Goal: Task Accomplishment & Management: Manage account settings

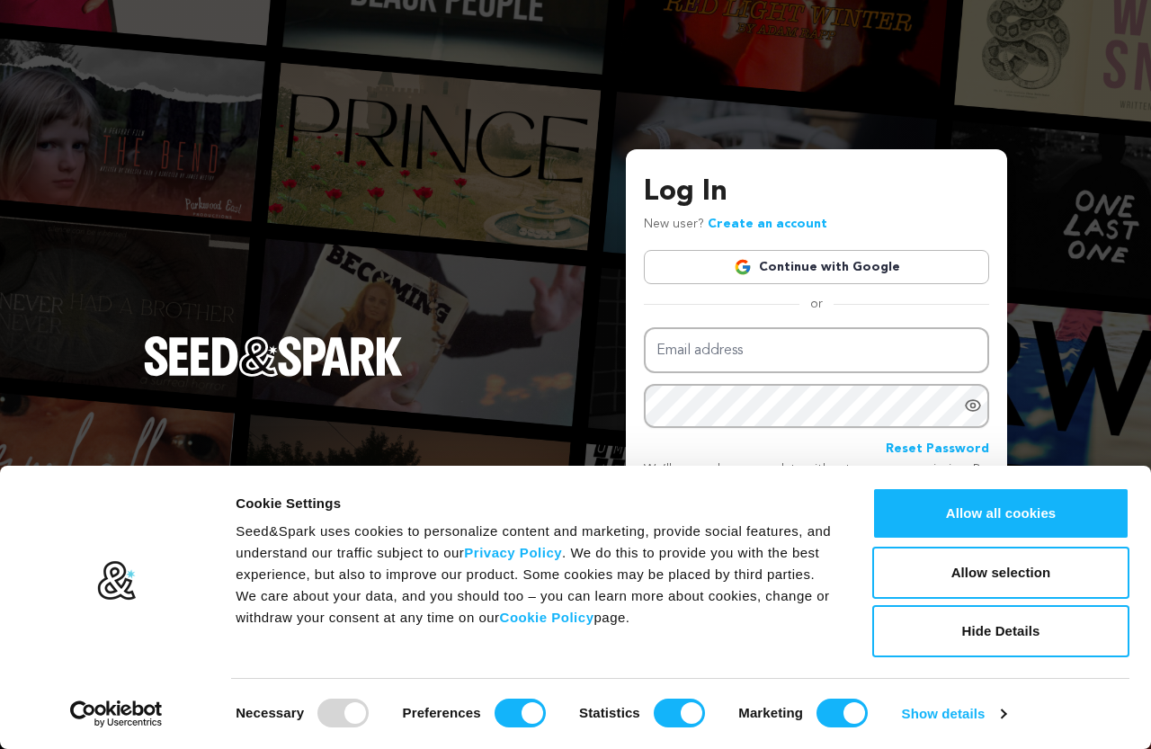
click at [680, 199] on h3 "Log In" at bounding box center [816, 192] width 345 height 43
click at [767, 230] on link "Create an account" at bounding box center [768, 224] width 120 height 13
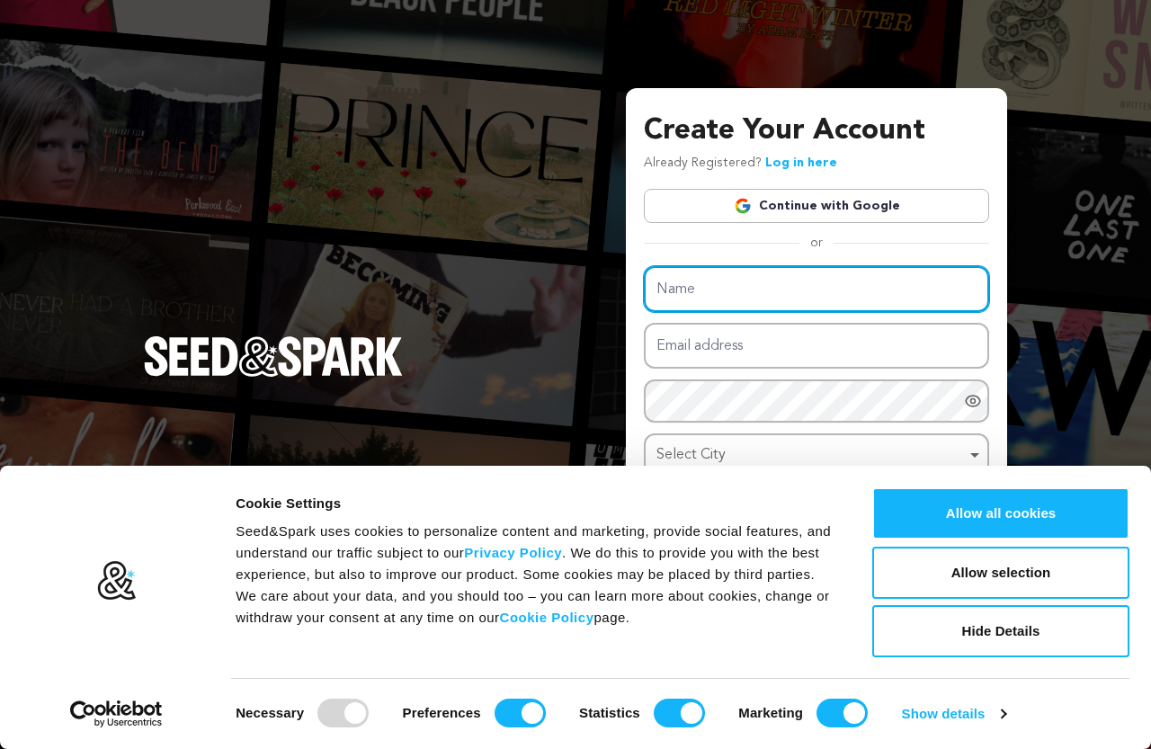
click at [731, 278] on input "Name" at bounding box center [816, 289] width 345 height 46
paste input "Country Wise Email Marketing List"
type input "Country Wise Email Marketing List"
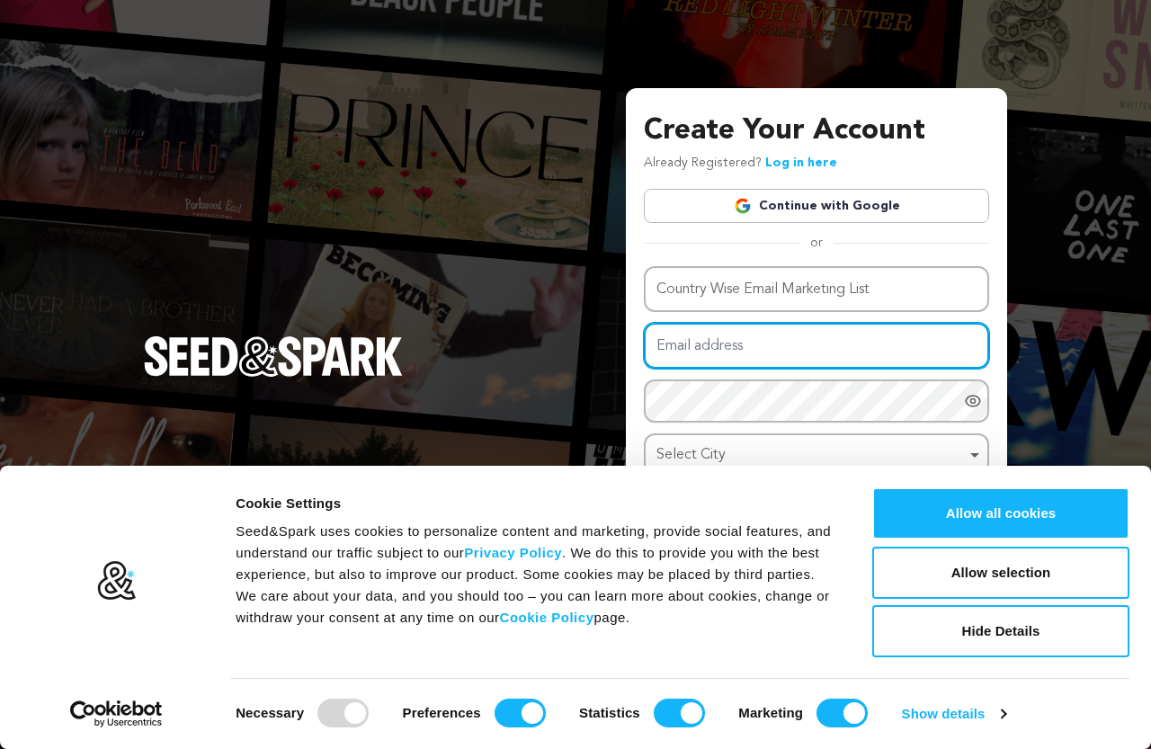
click at [714, 346] on input "Email address" at bounding box center [816, 346] width 345 height 46
type input "[EMAIL_ADDRESS][DOMAIN_NAME]"
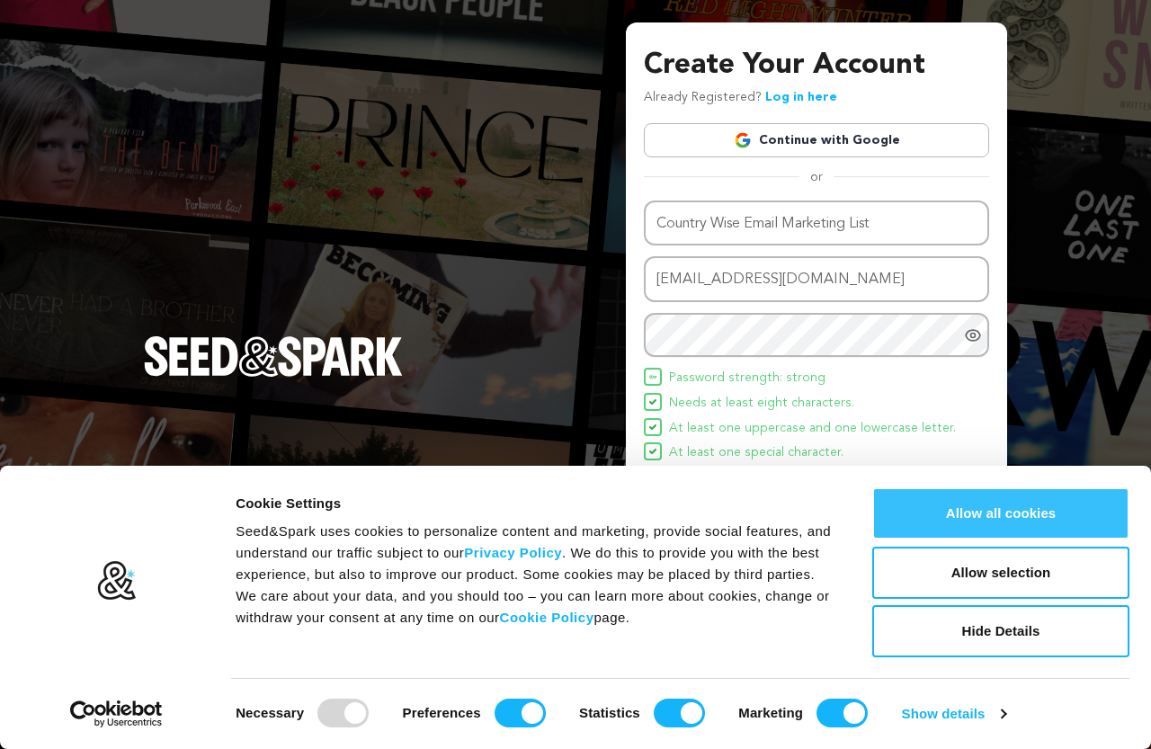
click at [1077, 510] on button "Allow all cookies" at bounding box center [1000, 513] width 257 height 52
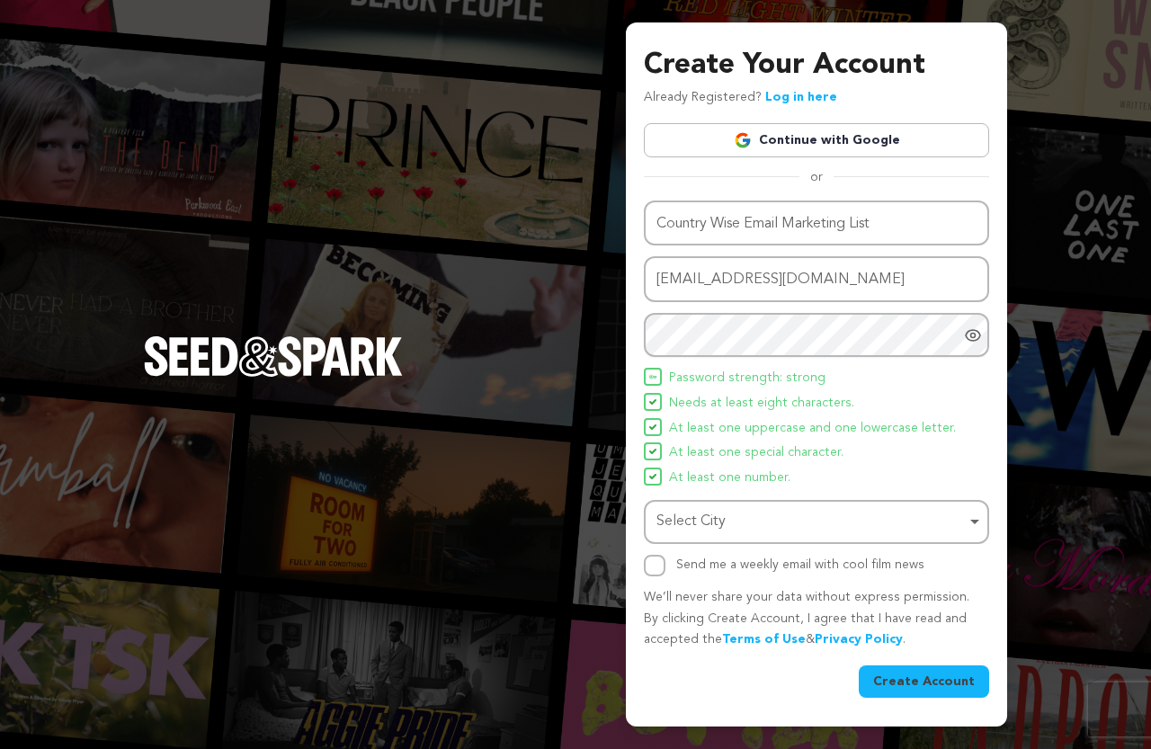
click at [692, 516] on div "Select City Remove item" at bounding box center [811, 522] width 309 height 26
click at [767, 575] on input "Select City" at bounding box center [817, 573] width 342 height 40
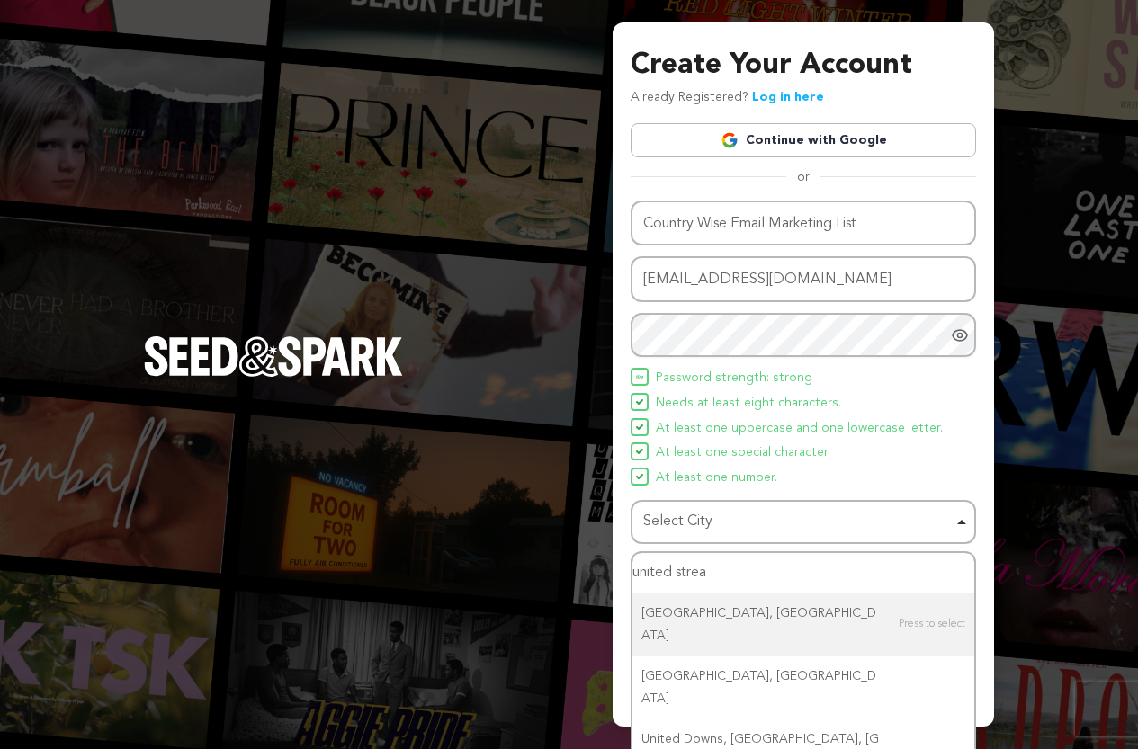
type input "united stread"
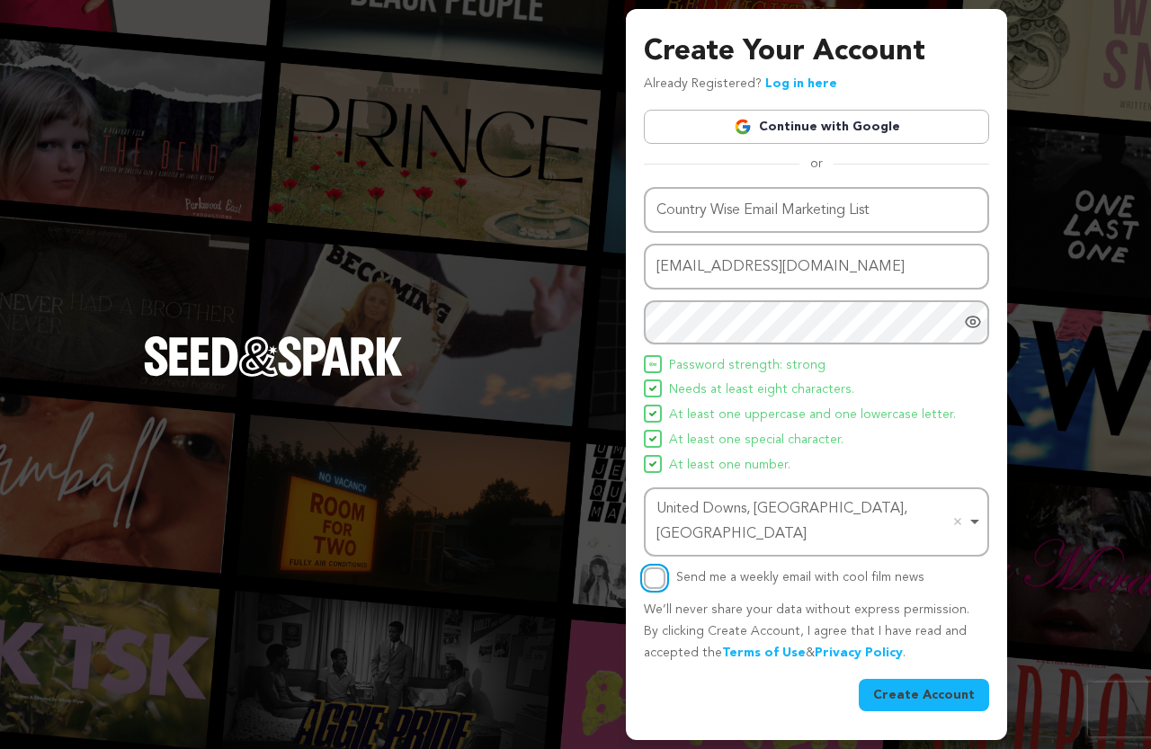
click at [660, 569] on input "Send me a weekly email with cool film news" at bounding box center [655, 579] width 22 height 22
checkbox input "true"
click at [937, 683] on button "Create Account" at bounding box center [924, 695] width 130 height 32
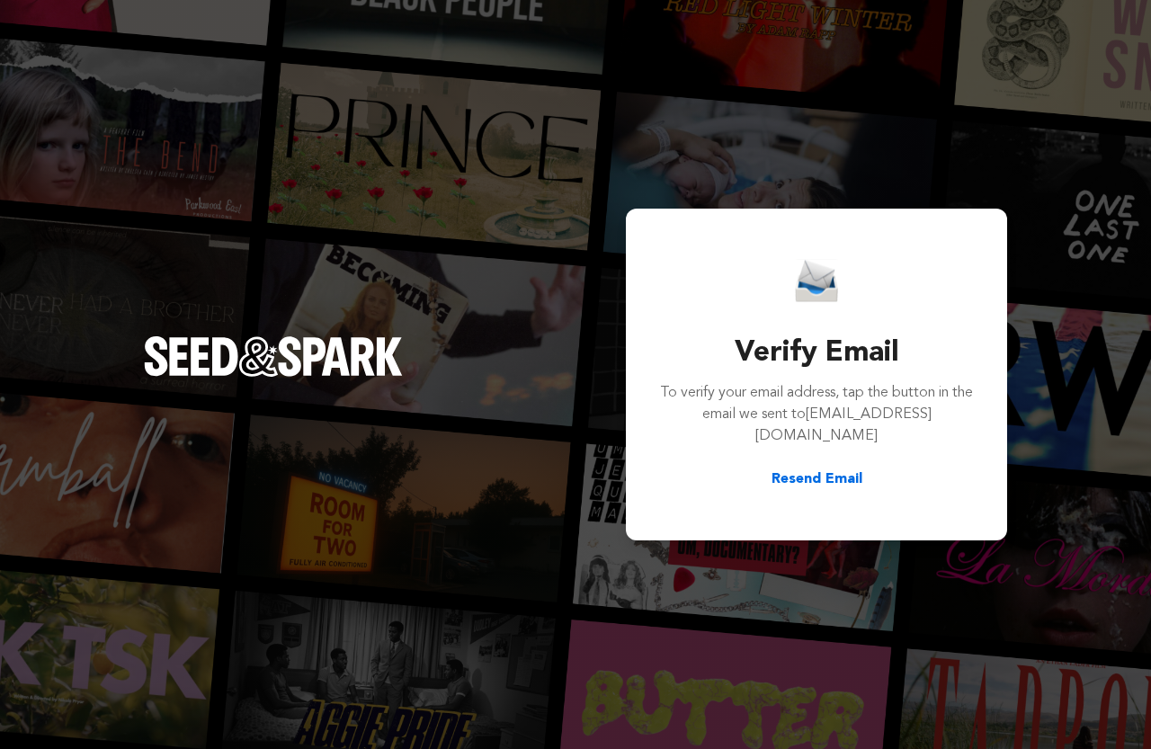
click at [773, 476] on button "Resend Email" at bounding box center [817, 480] width 91 height 22
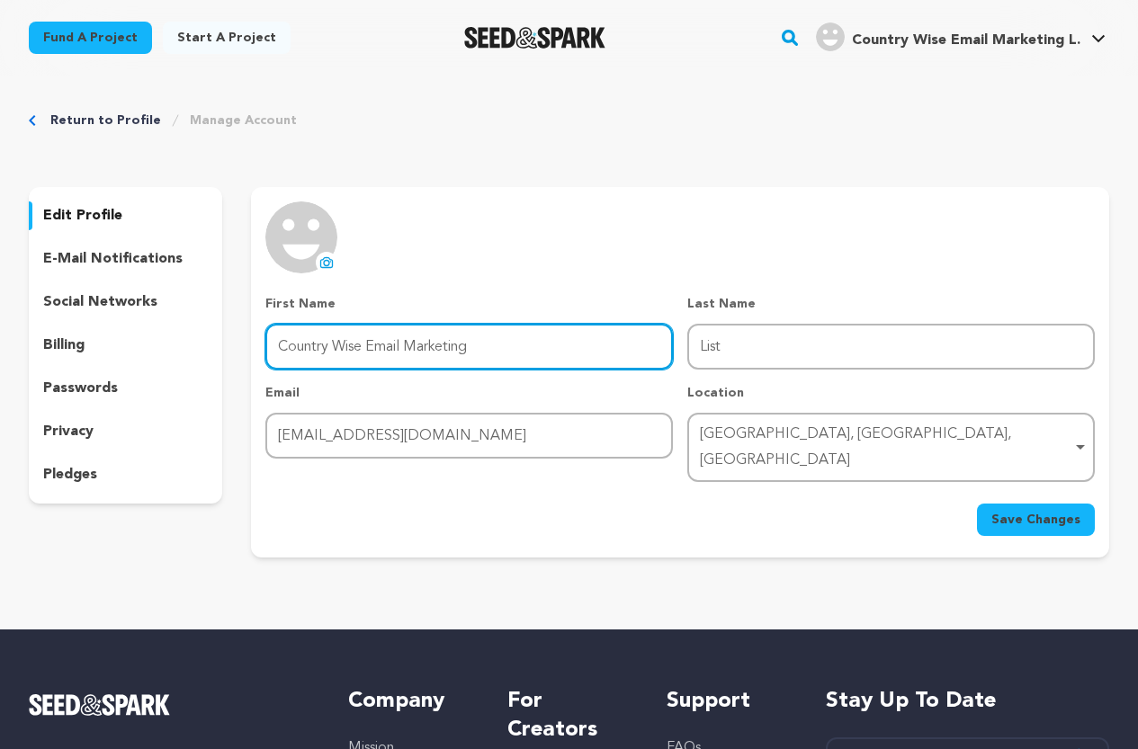
click at [380, 344] on input "Country Wise Email Marketing" at bounding box center [468, 347] width 407 height 46
click at [494, 338] on input "Country Wise Email Marketing" at bounding box center [468, 347] width 407 height 46
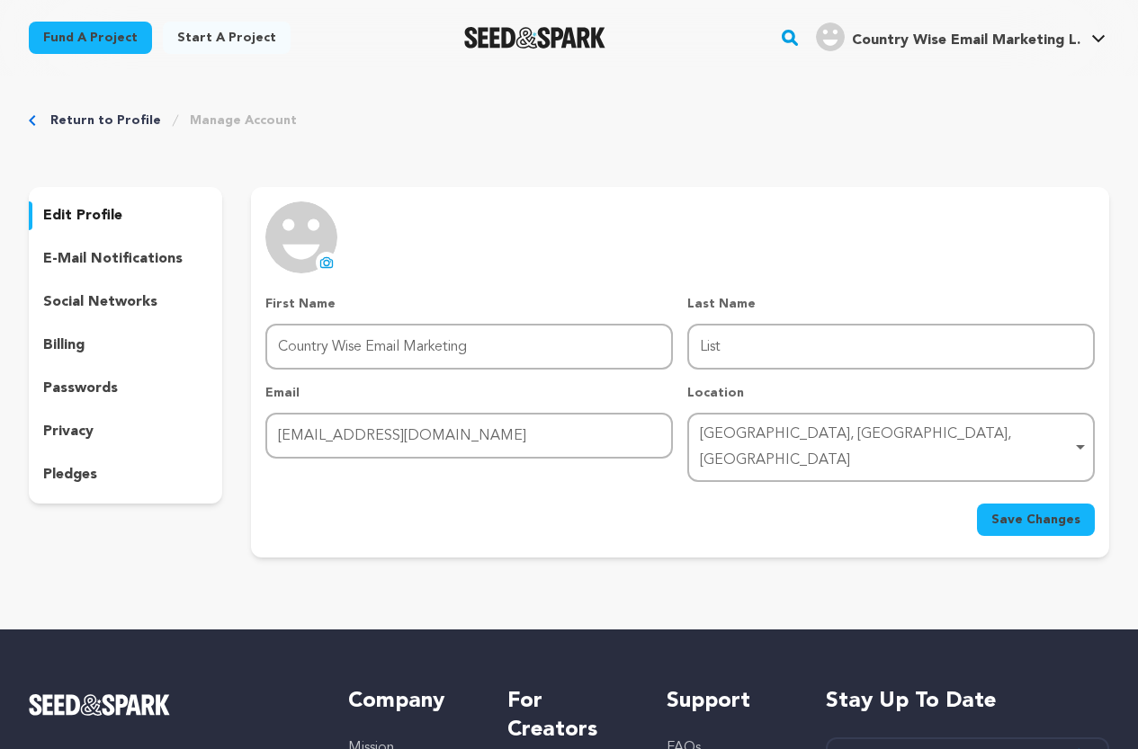
click at [326, 262] on icon at bounding box center [326, 262] width 14 height 14
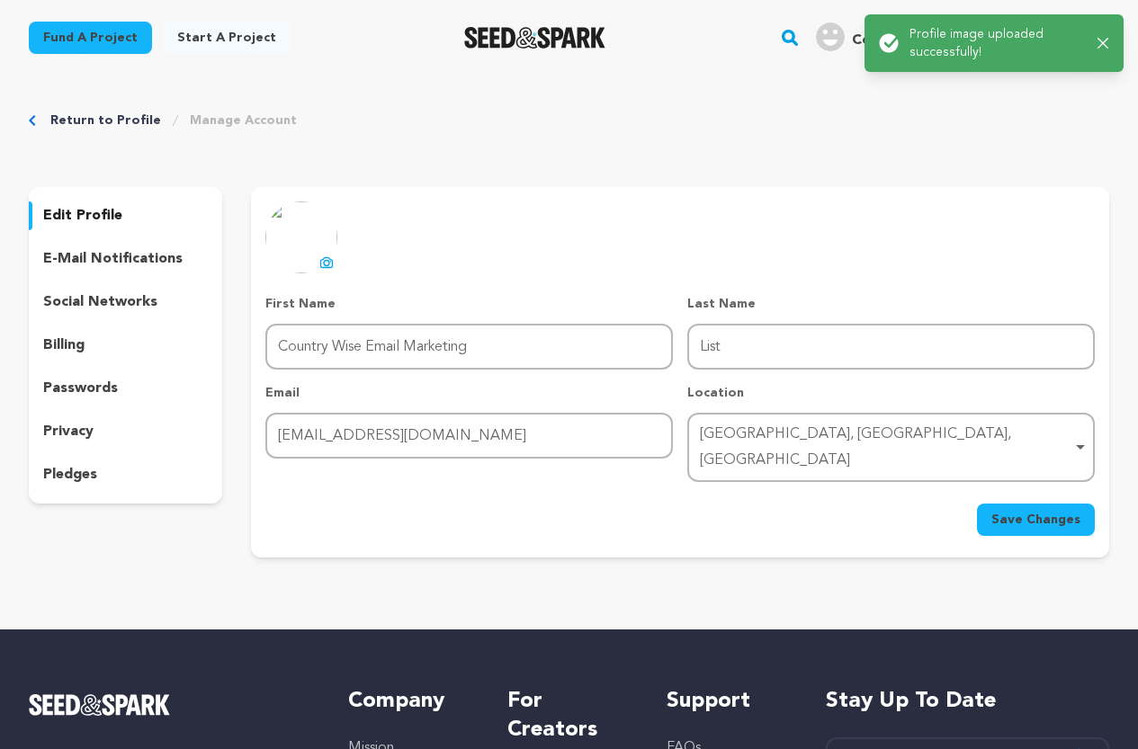
click at [1059, 511] on span "Save Changes" at bounding box center [1035, 520] width 89 height 18
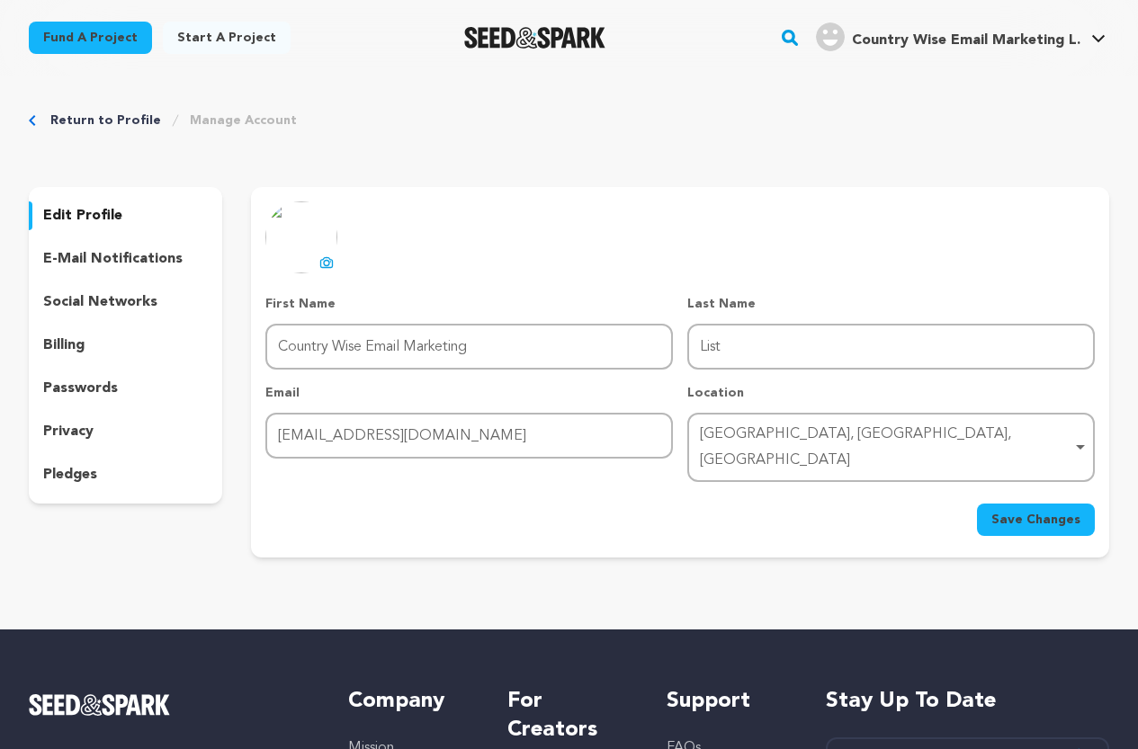
click at [105, 219] on p "edit profile" at bounding box center [82, 216] width 79 height 22
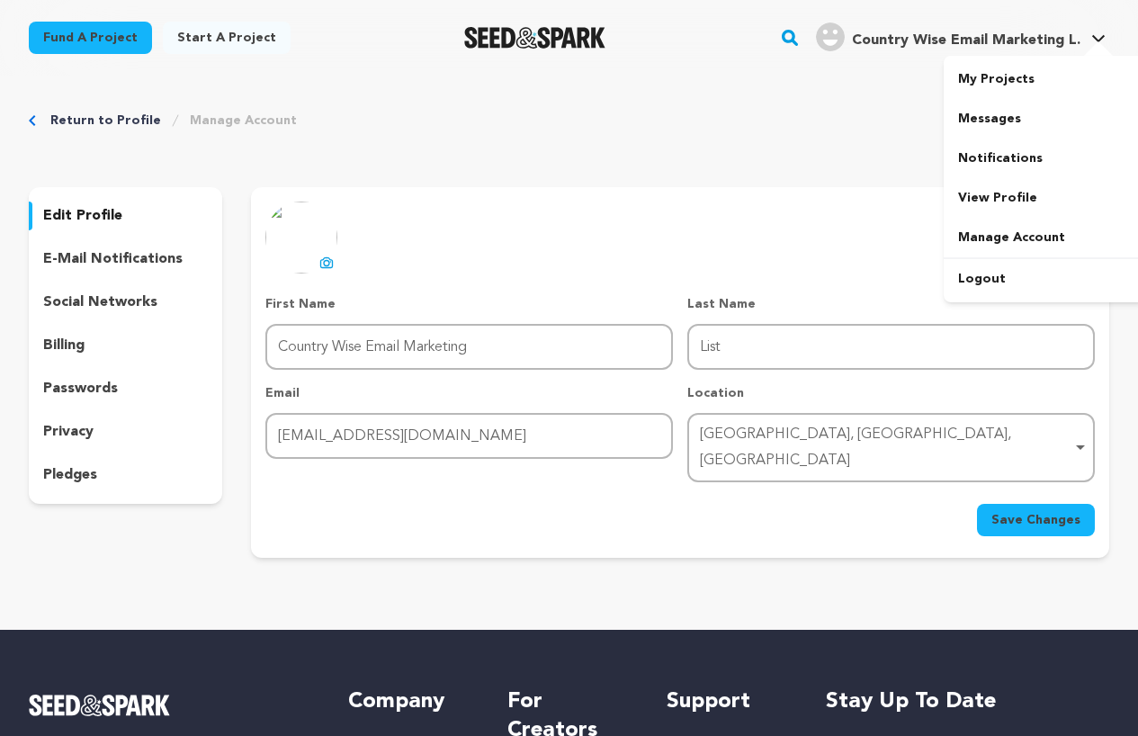
click at [827, 42] on img "Country Wise Email Marketing L.'s Profile" at bounding box center [830, 36] width 29 height 29
